Goal: Task Accomplishment & Management: Manage account settings

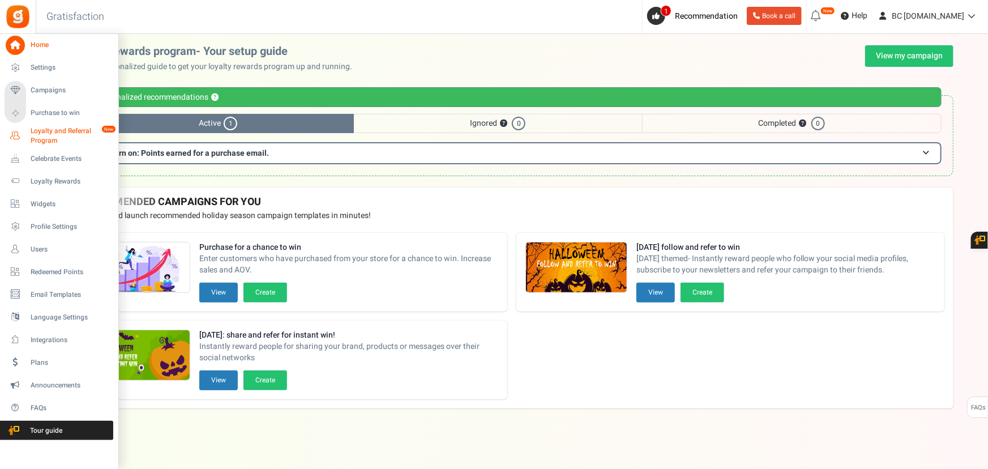
click at [24, 132] on icon at bounding box center [15, 135] width 19 height 19
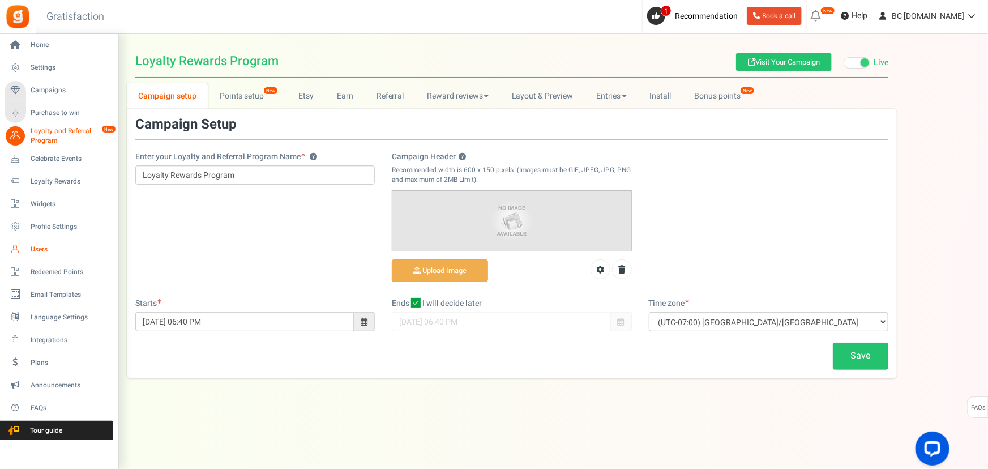
click at [36, 250] on span "Users" at bounding box center [70, 250] width 79 height 10
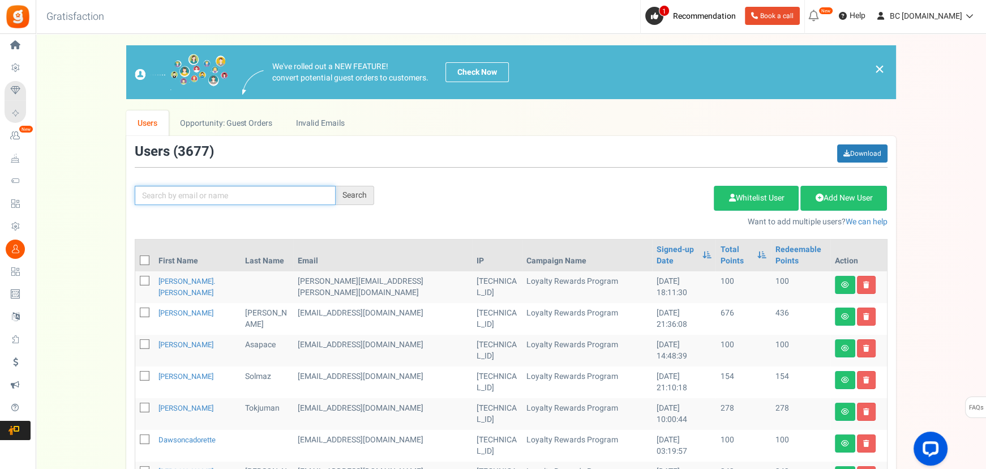
click at [192, 195] on input "text" at bounding box center [235, 195] width 201 height 19
paste input "[EMAIL_ADDRESS][DOMAIN_NAME]"
type input "[EMAIL_ADDRESS][DOMAIN_NAME]"
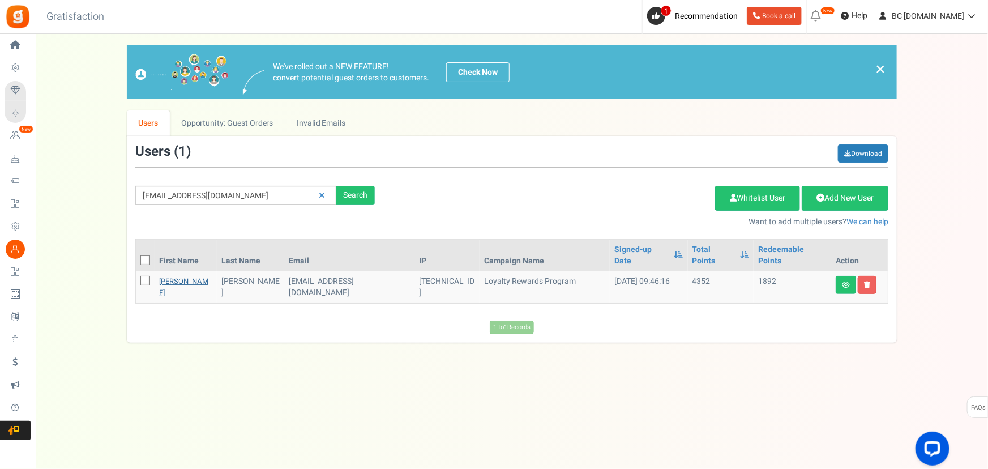
click at [181, 276] on link "[PERSON_NAME]" at bounding box center [183, 287] width 49 height 22
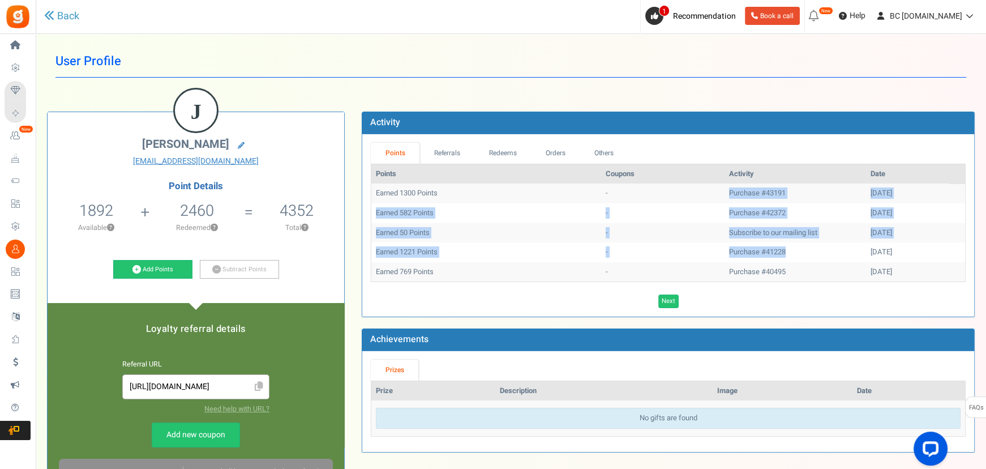
drag, startPoint x: 770, startPoint y: 253, endPoint x: 599, endPoint y: 204, distance: 177.9
click at [596, 200] on tbody "Earned 1300 Points - Purchase #43191 [DATE] Earned 582 Points - Purchase #42372…" at bounding box center [668, 232] width 594 height 98
click at [770, 259] on td "Purchase #41228" at bounding box center [796, 252] width 142 height 20
drag, startPoint x: 773, startPoint y: 265, endPoint x: 632, endPoint y: 209, distance: 151.7
click at [632, 209] on tbody "Earned 1300 Points - Purchase #43191 [DATE] Earned 582 Points - Purchase #42372…" at bounding box center [668, 232] width 594 height 98
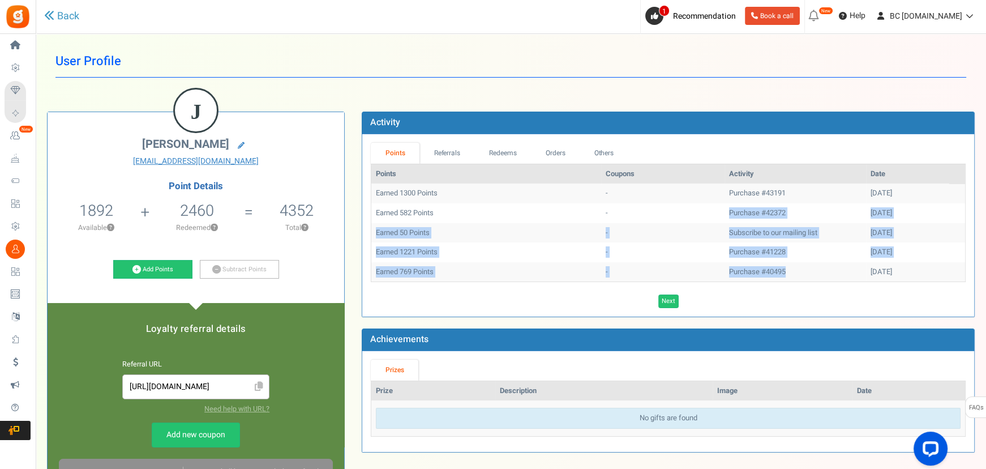
click at [632, 209] on td "-" at bounding box center [662, 213] width 123 height 20
drag, startPoint x: 770, startPoint y: 272, endPoint x: 614, endPoint y: 208, distance: 168.8
click at [614, 207] on tbody "Earned 1300 Points - Purchase #43191 [DATE] Earned 582 Points - Purchase #42372…" at bounding box center [668, 232] width 594 height 98
click at [614, 208] on td "-" at bounding box center [662, 213] width 123 height 20
drag, startPoint x: 765, startPoint y: 267, endPoint x: 610, endPoint y: 213, distance: 164.4
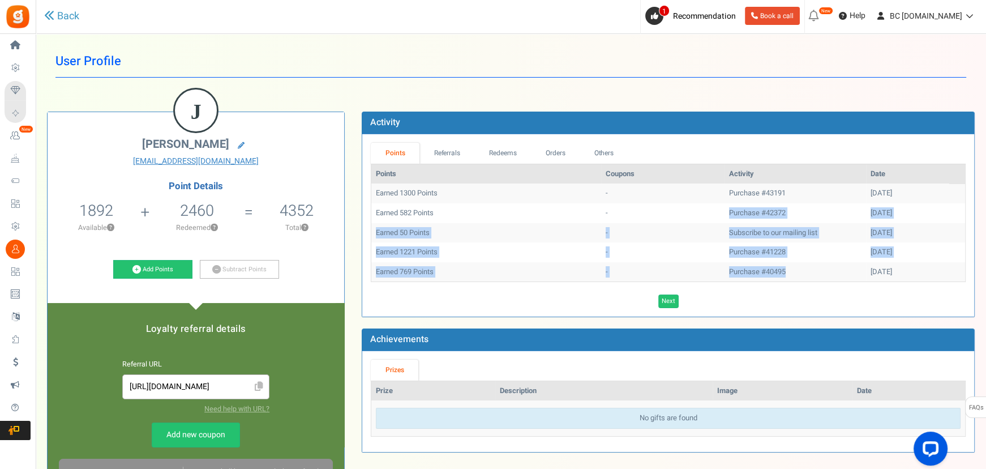
click at [610, 213] on tbody "Earned 1300 Points - Purchase #43191 [DATE] Earned 582 Points - Purchase #42372…" at bounding box center [668, 232] width 594 height 98
click at [610, 213] on td "-" at bounding box center [662, 213] width 123 height 20
drag, startPoint x: 747, startPoint y: 275, endPoint x: 625, endPoint y: 220, distance: 133.5
click at [625, 220] on tbody "Earned 1300 Points - Purchase #43191 [DATE] Earned 582 Points - Purchase #42372…" at bounding box center [668, 232] width 594 height 98
drag, startPoint x: 632, startPoint y: 224, endPoint x: 731, endPoint y: 259, distance: 104.6
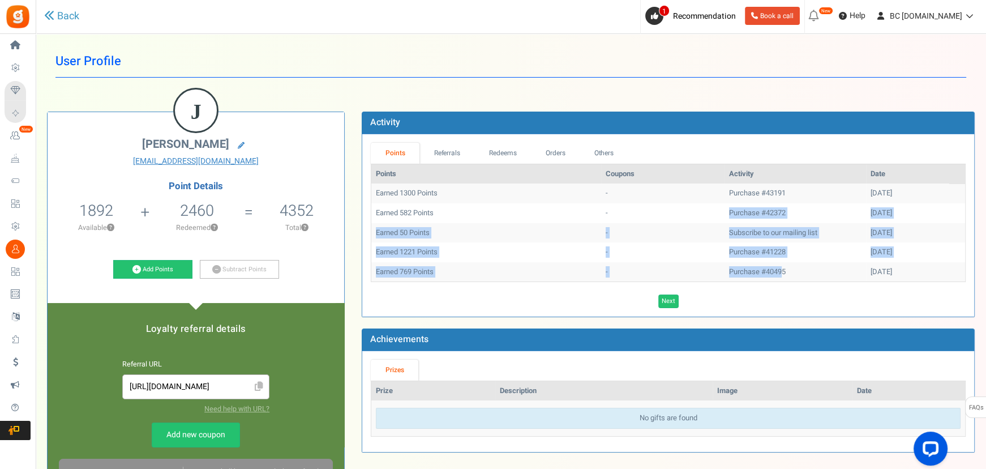
click at [632, 224] on td "-" at bounding box center [662, 233] width 123 height 20
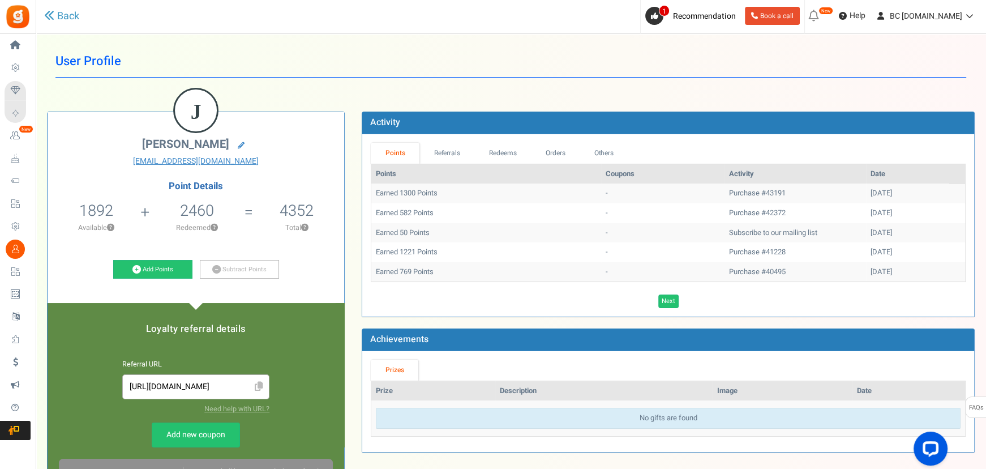
drag, startPoint x: 777, startPoint y: 274, endPoint x: 742, endPoint y: 263, distance: 36.9
click at [776, 274] on td "Purchase #40495" at bounding box center [796, 272] width 142 height 20
click at [438, 152] on link "Referrals" at bounding box center [446, 153] width 55 height 21
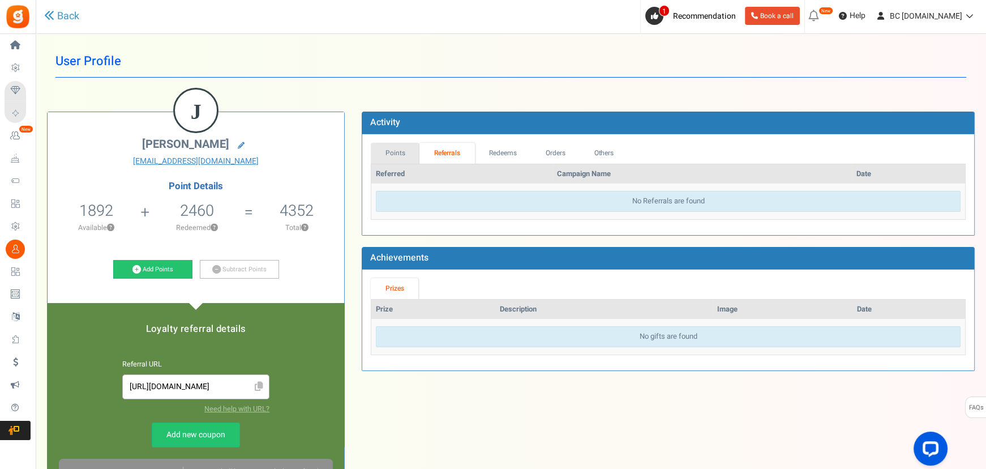
click at [392, 147] on link "Points" at bounding box center [395, 153] width 49 height 21
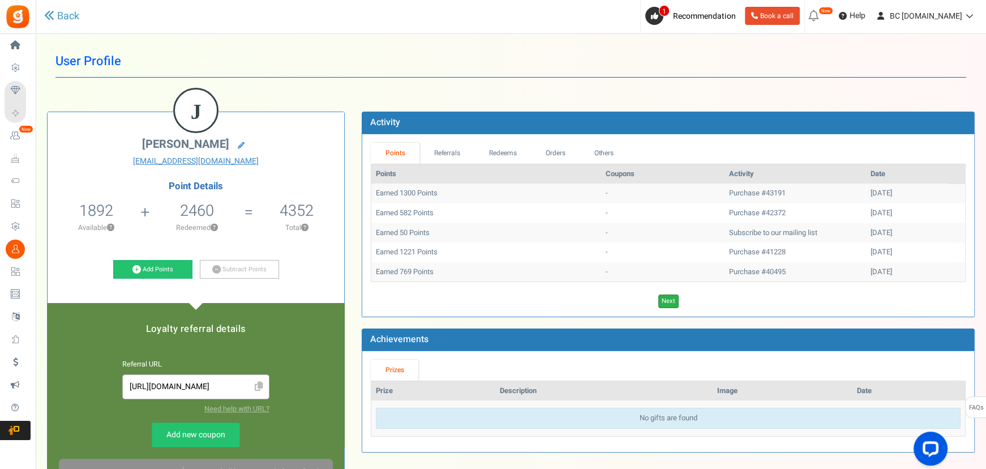
click at [675, 300] on link "Next" at bounding box center [668, 301] width 20 height 14
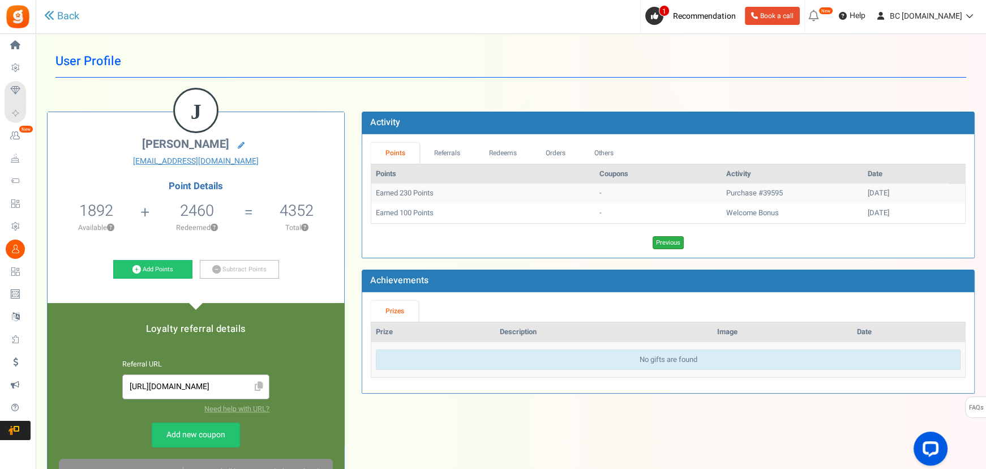
click at [667, 238] on link "Previous" at bounding box center [668, 243] width 31 height 14
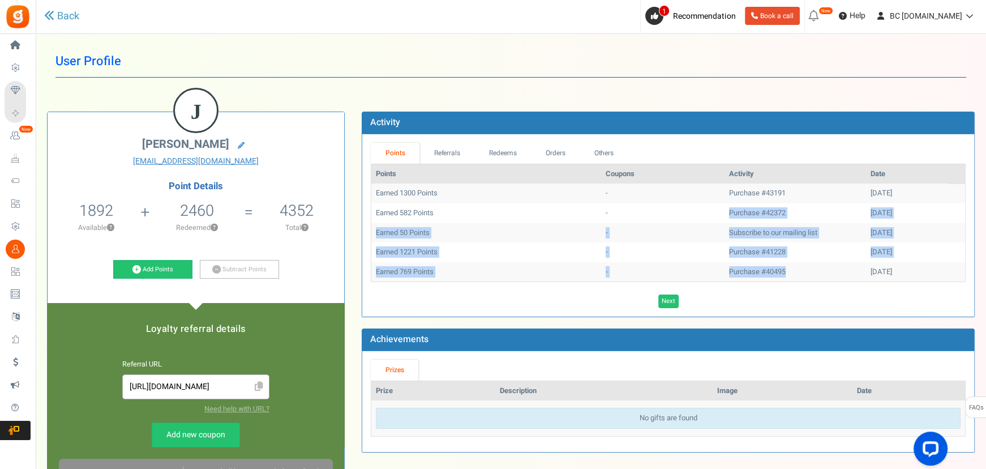
drag, startPoint x: 753, startPoint y: 271, endPoint x: 691, endPoint y: 213, distance: 85.7
click at [691, 215] on tbody "Earned 1300 Points - Purchase #43191 [DATE] Earned 582 Points - Purchase #42372…" at bounding box center [668, 232] width 594 height 98
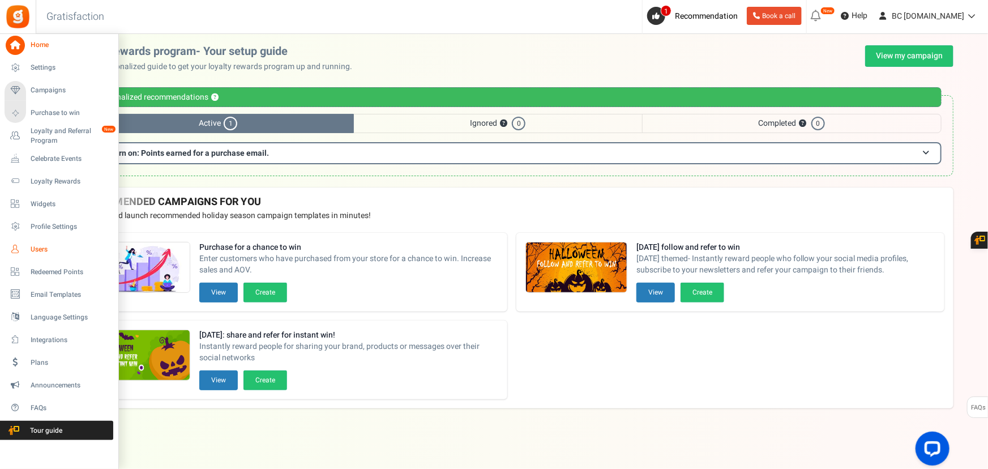
click at [34, 249] on span "Users" at bounding box center [70, 250] width 79 height 10
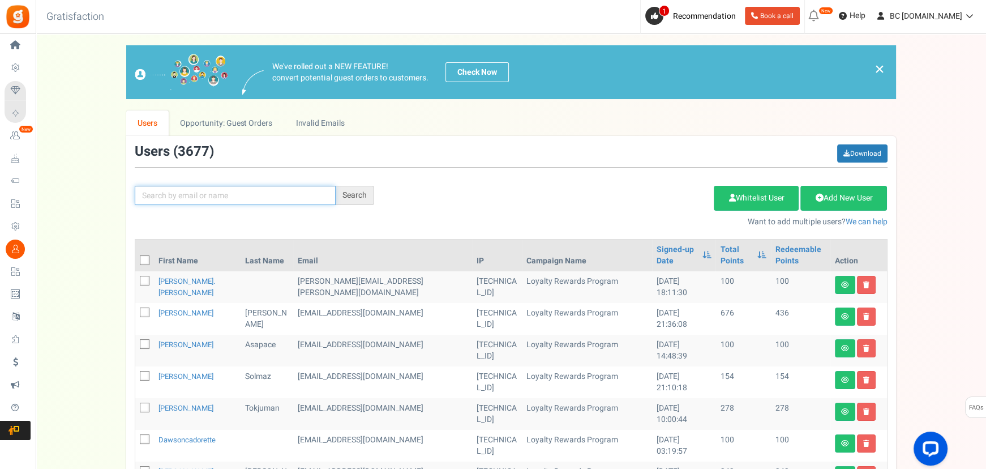
click at [185, 192] on input "text" at bounding box center [235, 195] width 201 height 19
